Goal: Complete application form

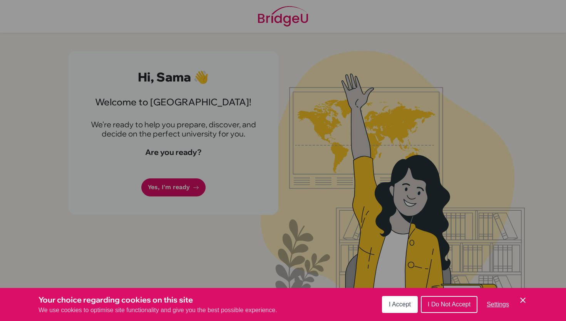
click at [399, 304] on span "I Accept" at bounding box center [400, 304] width 22 height 7
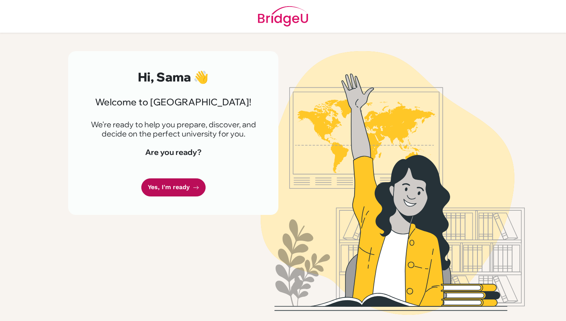
click at [172, 187] on link "Yes, I'm ready" at bounding box center [173, 188] width 64 height 18
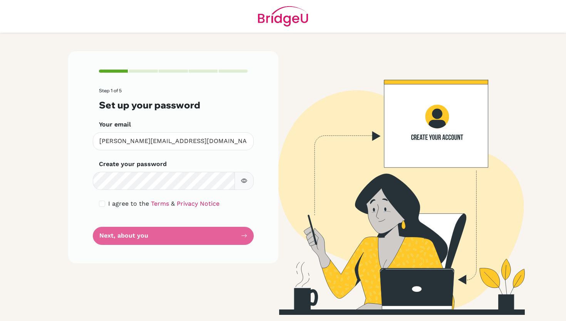
click at [243, 182] on icon "button" at bounding box center [244, 181] width 3 height 3
click at [243, 182] on icon "button" at bounding box center [244, 181] width 6 height 6
click at [105, 204] on div "I agree to the Terms & Privacy Notice" at bounding box center [173, 203] width 148 height 9
click at [102, 204] on input "checkbox" at bounding box center [102, 204] width 6 height 6
checkbox input "true"
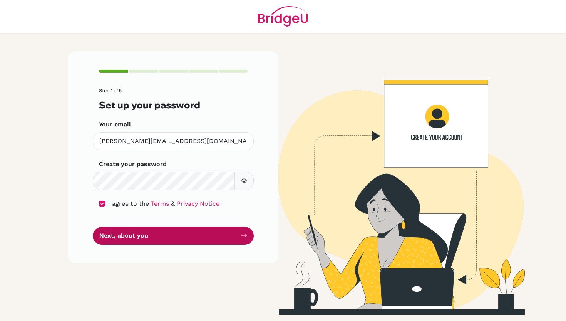
click at [152, 236] on button "Next, about you" at bounding box center [173, 236] width 161 height 18
